Goal: Find specific page/section: Find specific page/section

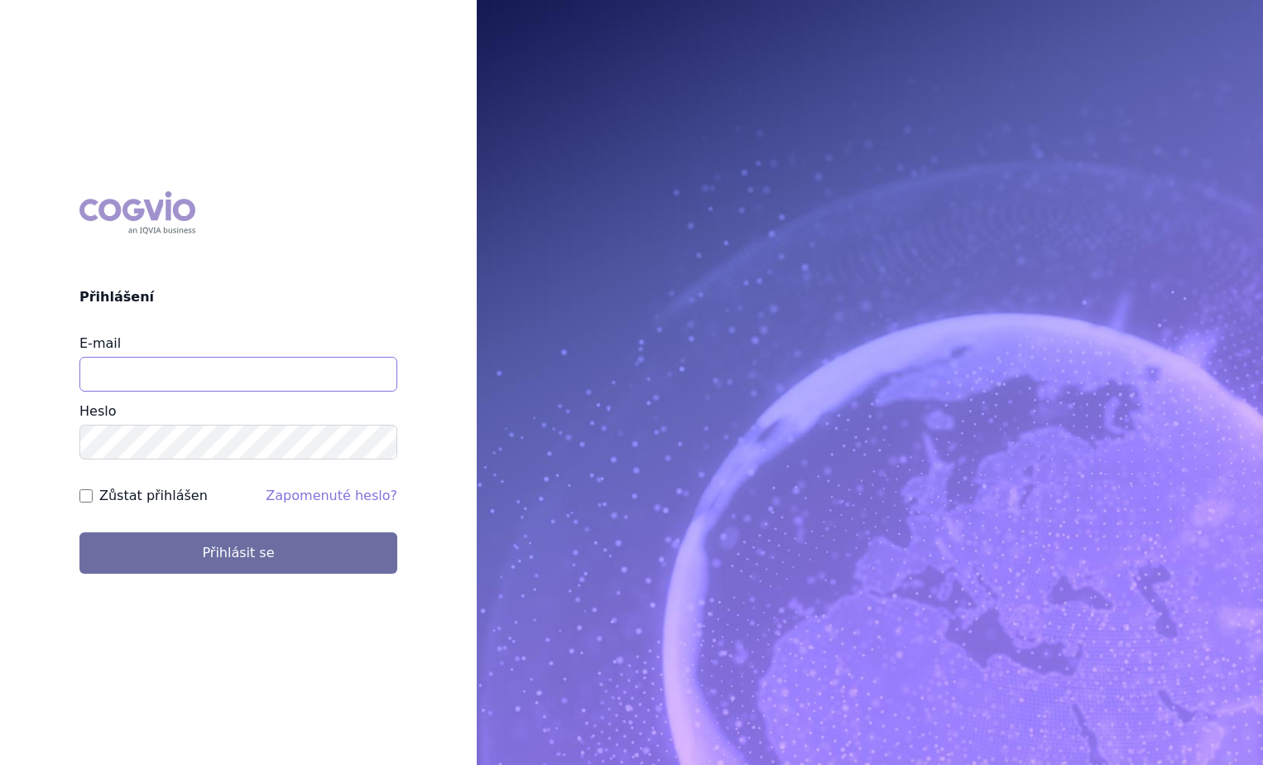
click at [142, 368] on input "E-mail" at bounding box center [238, 374] width 318 height 35
type input "eva.cyronova@novartis.com"
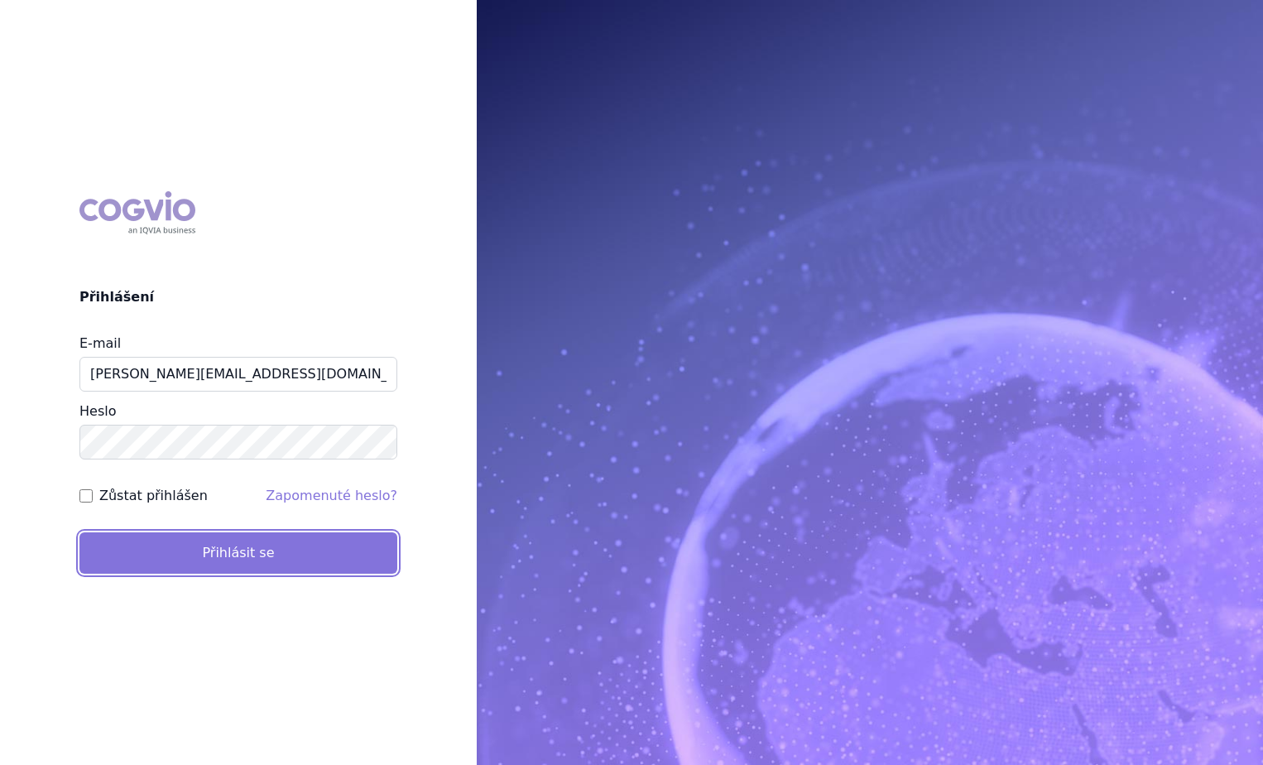
click at [130, 551] on button "Přihlásit se" at bounding box center [238, 552] width 318 height 41
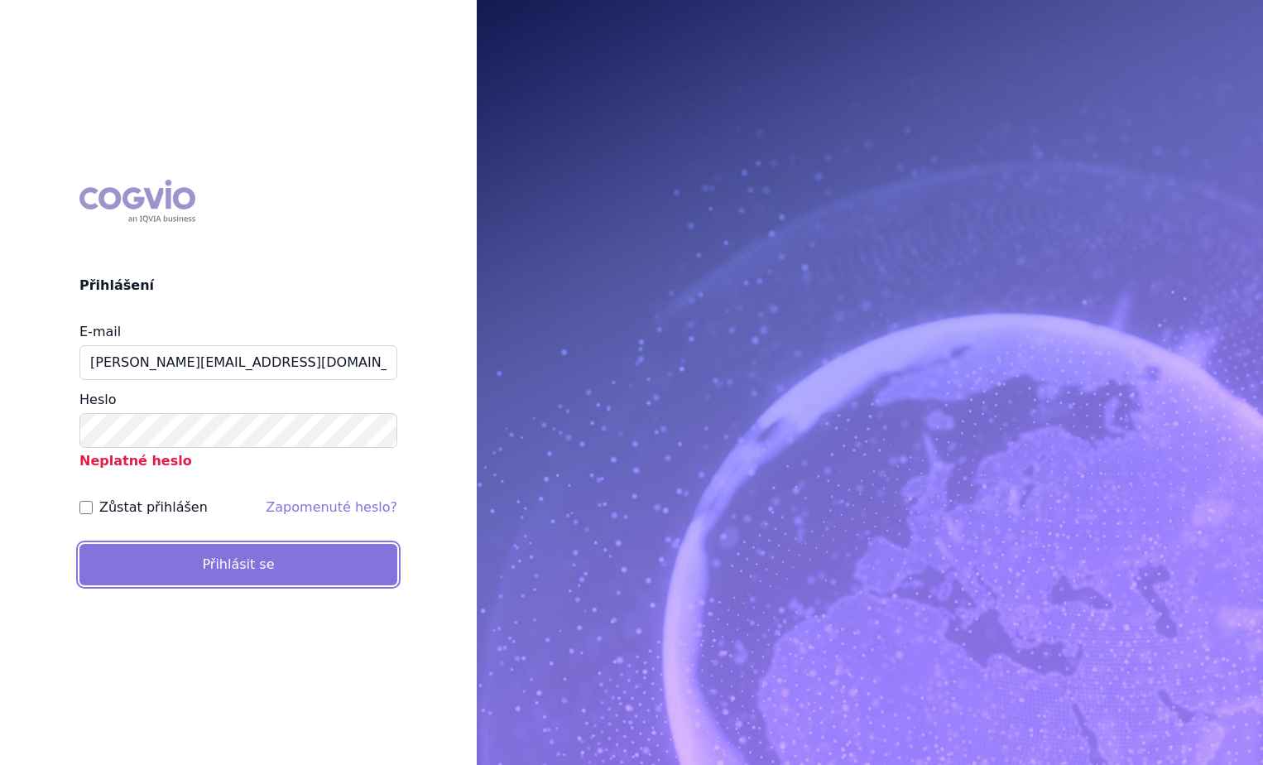
click at [138, 573] on button "Přihlásit se" at bounding box center [238, 564] width 318 height 41
click at [109, 571] on button "Přihlásit se" at bounding box center [238, 564] width 318 height 41
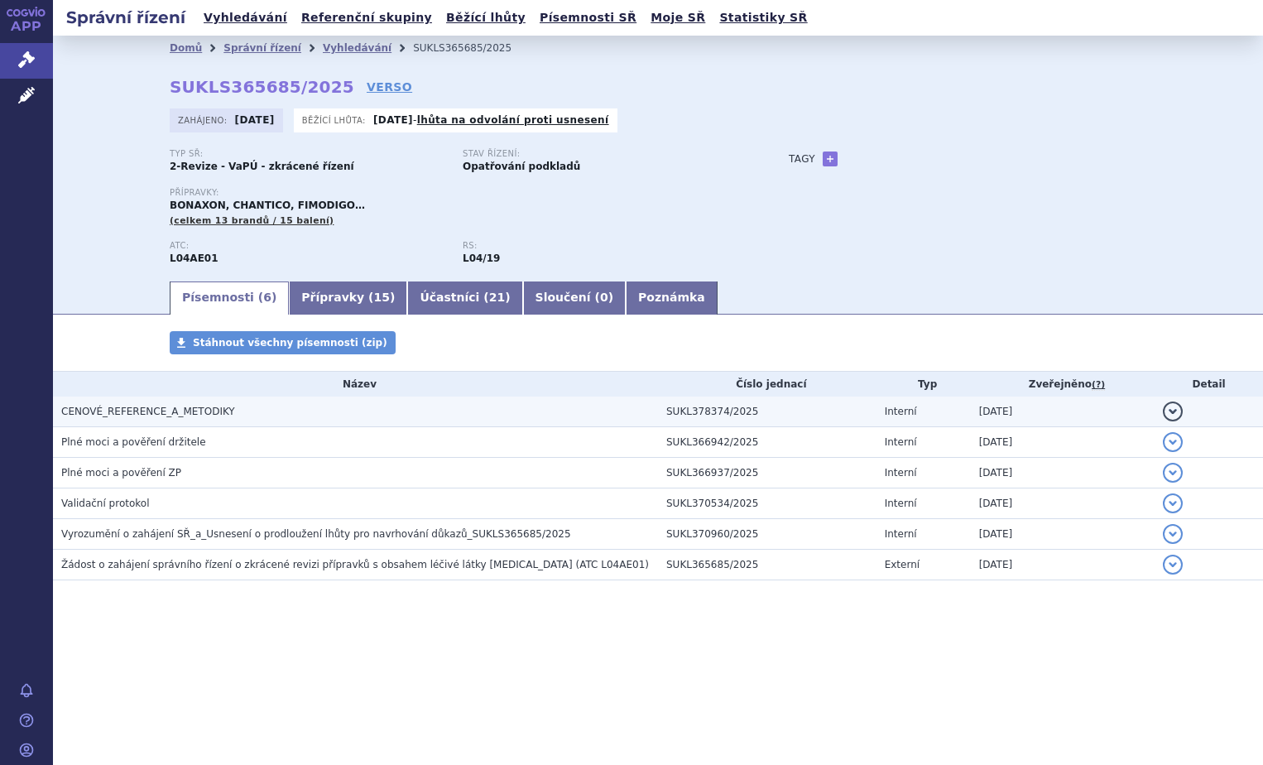
click at [131, 416] on span "CENOVÉ_REFERENCE_A_METODIKY" at bounding box center [148, 412] width 174 height 12
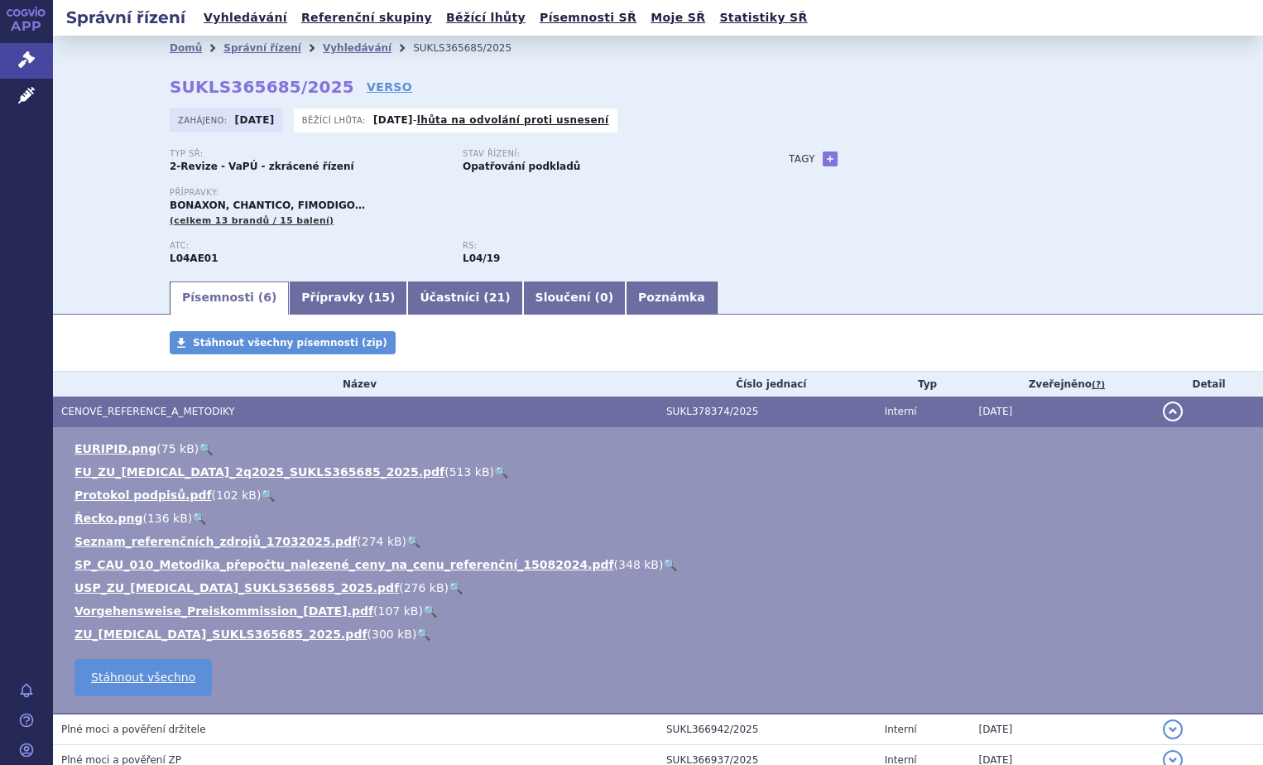
click at [707, 208] on div "Přípravky: [PERSON_NAME], CHANTICO, FIMODIGO… (celkem 13 brandů / 15 balení)" at bounding box center [463, 208] width 586 height 40
